Goal: Task Accomplishment & Management: Use online tool/utility

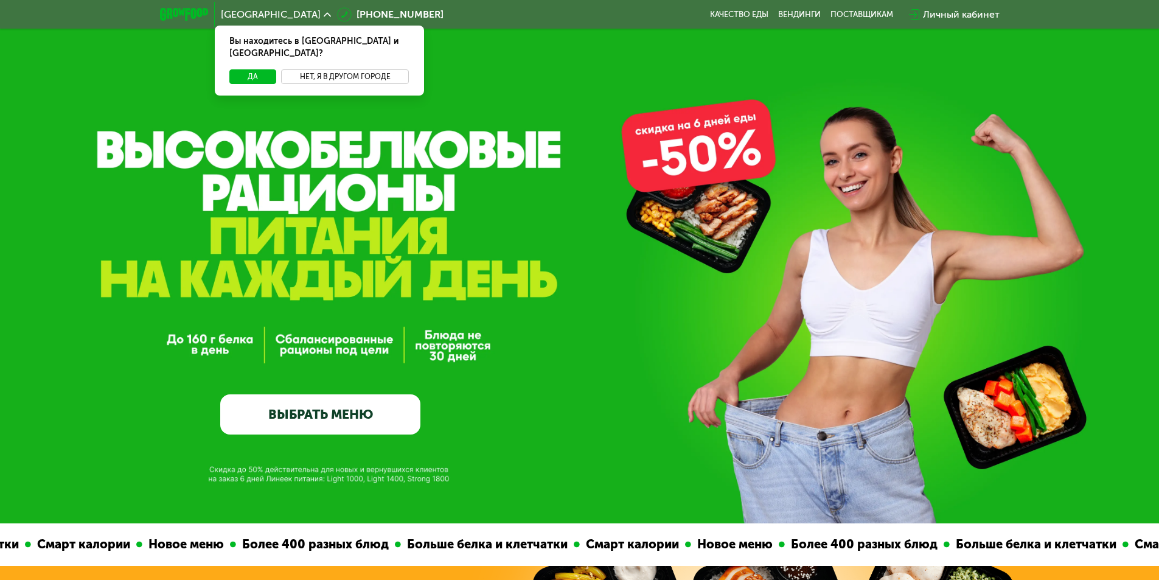
click at [313, 69] on button "Нет, я в другом городе" at bounding box center [345, 76] width 128 height 15
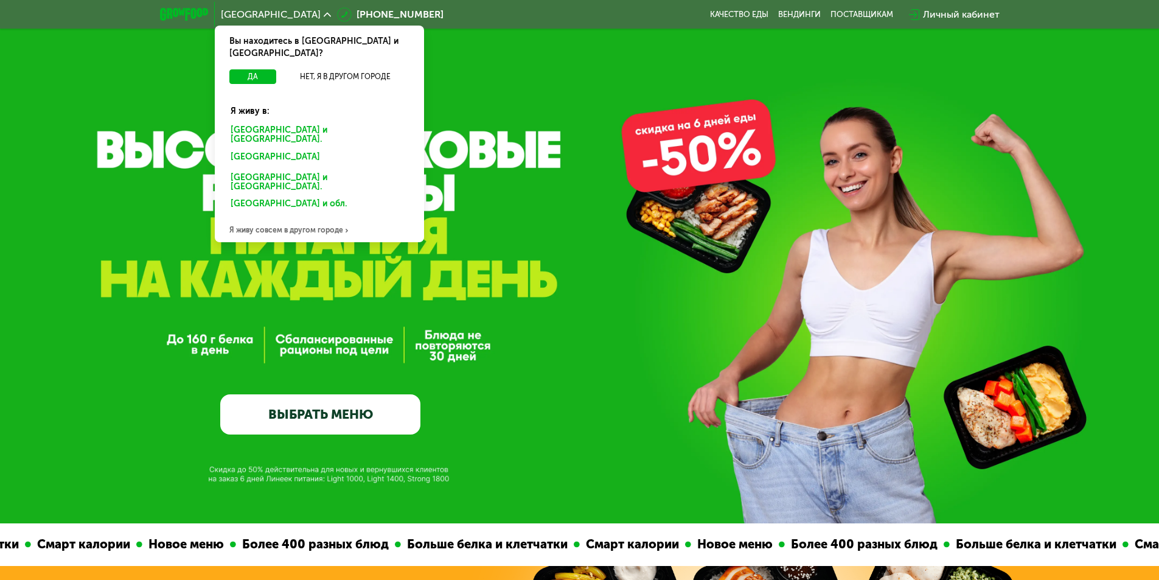
click at [290, 122] on div "[GEOGRAPHIC_DATA] и [GEOGRAPHIC_DATA]." at bounding box center [319, 135] width 195 height 26
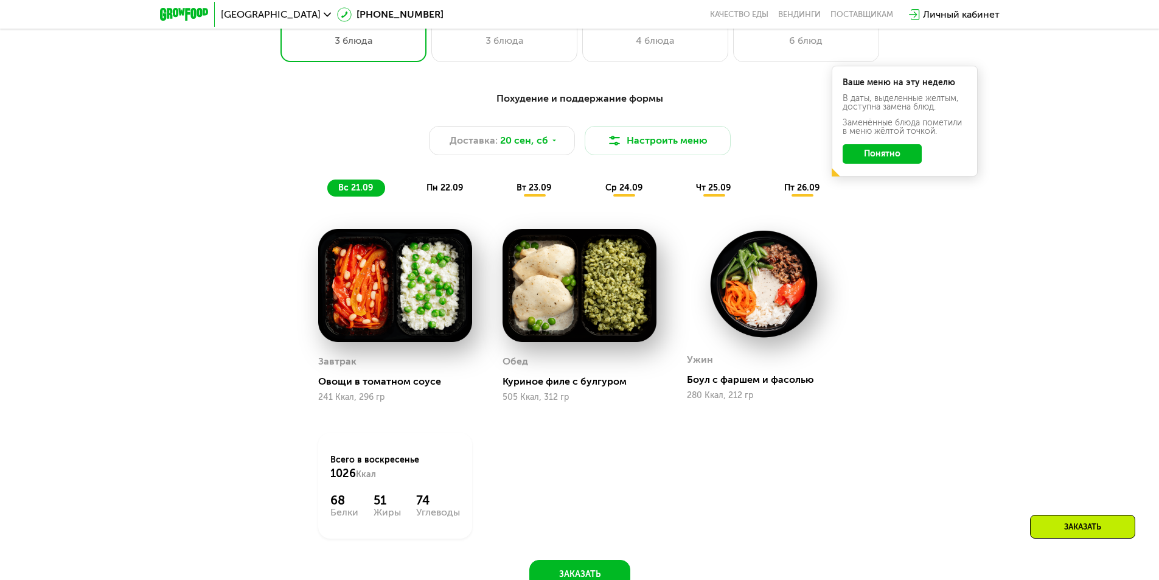
scroll to position [1095, 0]
